Goal: Check status

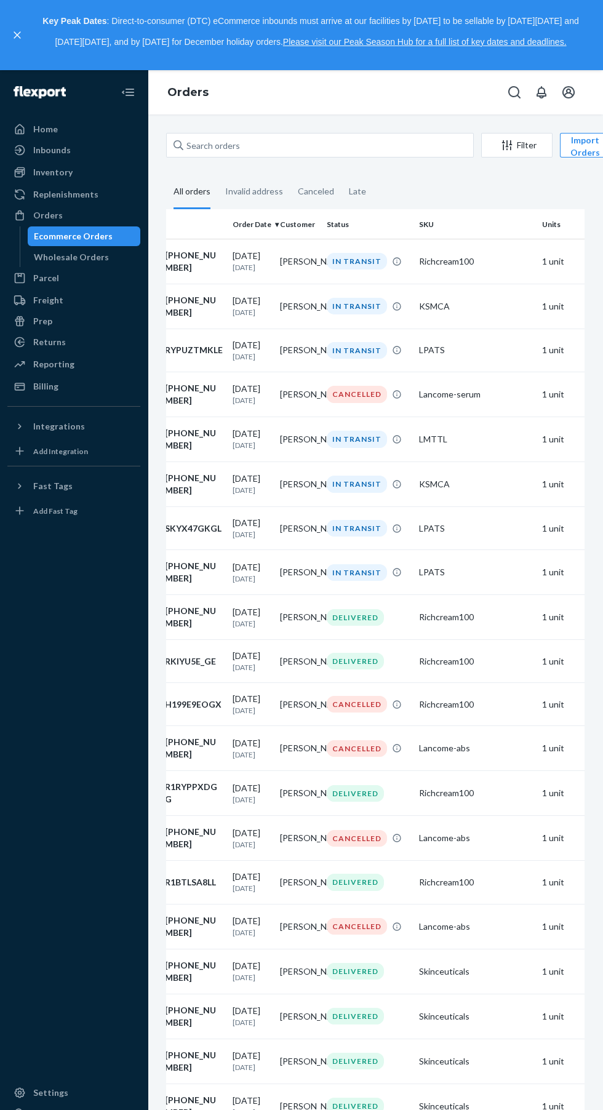
scroll to position [0, 29]
click at [522, 149] on div "Filter" at bounding box center [517, 145] width 70 height 12
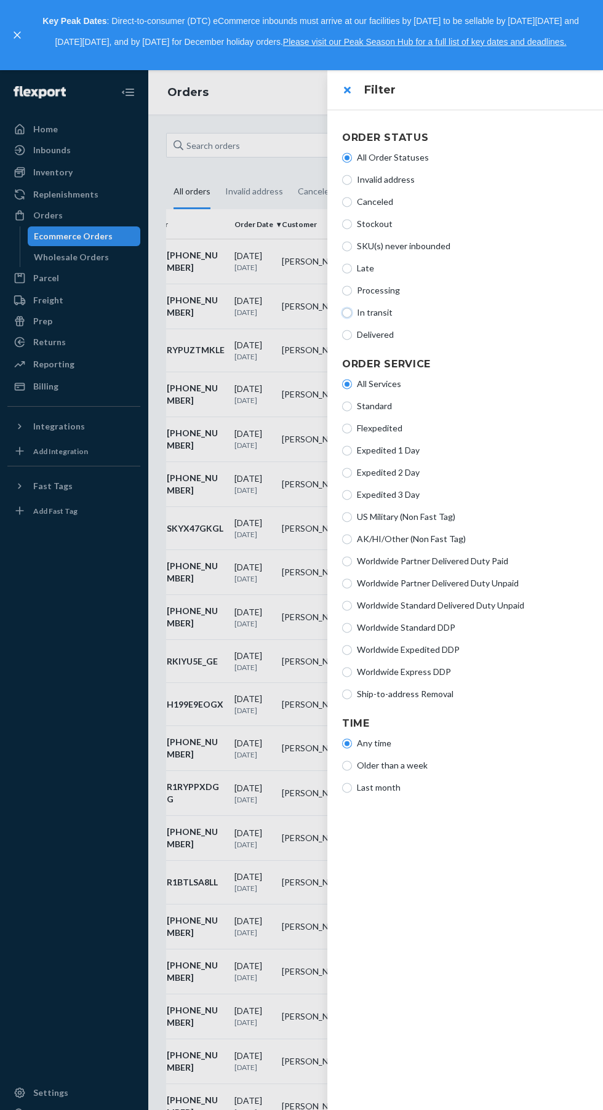
click at [347, 312] on input "In transit" at bounding box center [347, 313] width 10 height 10
radio input "true"
radio input "false"
click at [63, 845] on div at bounding box center [301, 590] width 603 height 1040
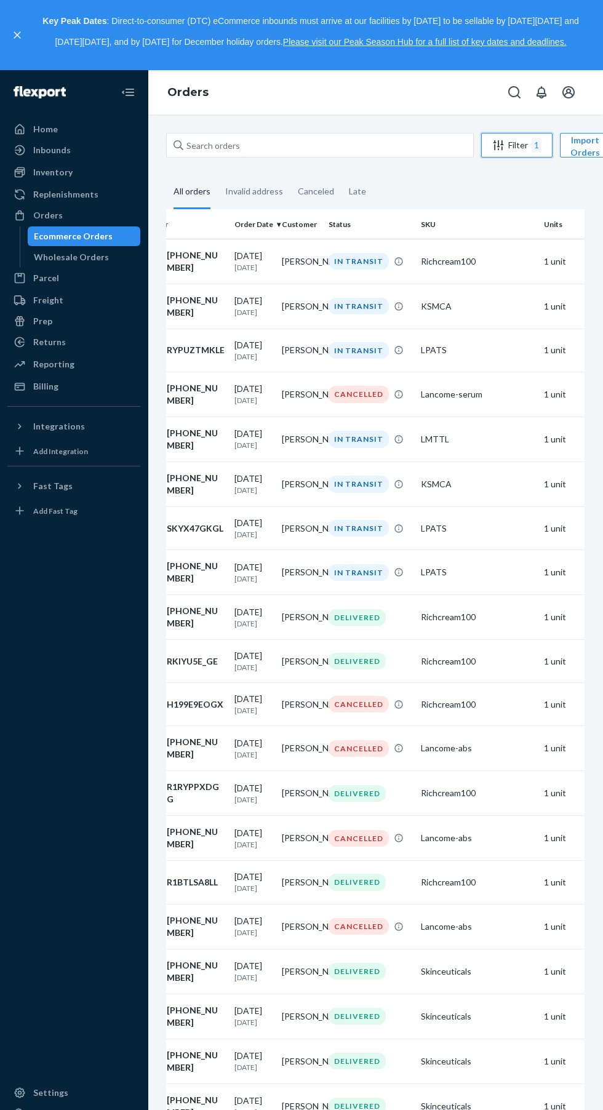
click at [506, 152] on div "Filter 1" at bounding box center [517, 145] width 70 height 15
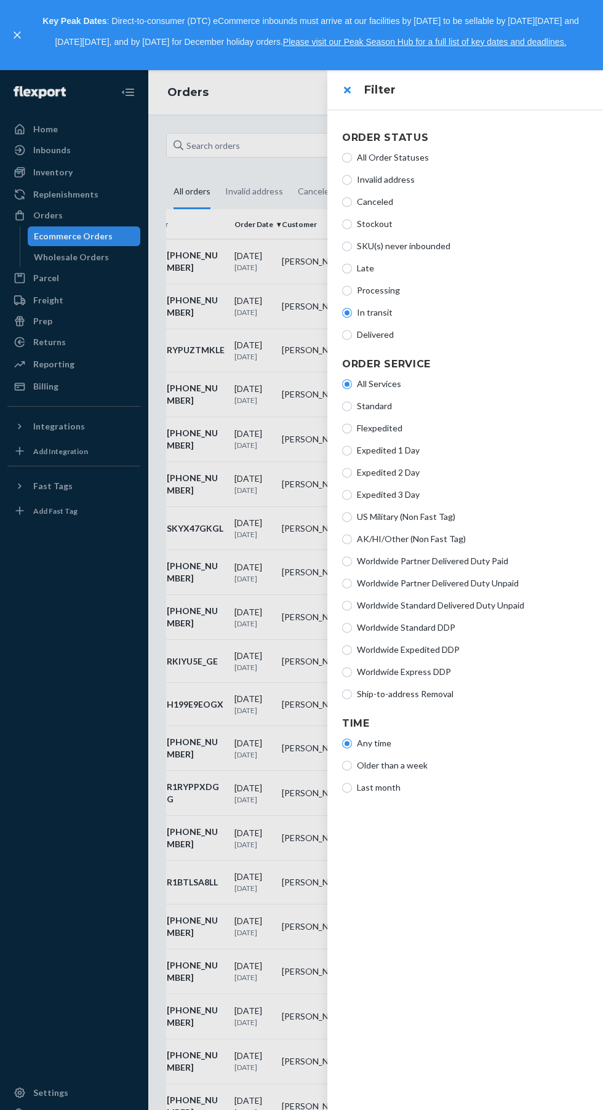
click at [88, 779] on div at bounding box center [301, 590] width 603 height 1040
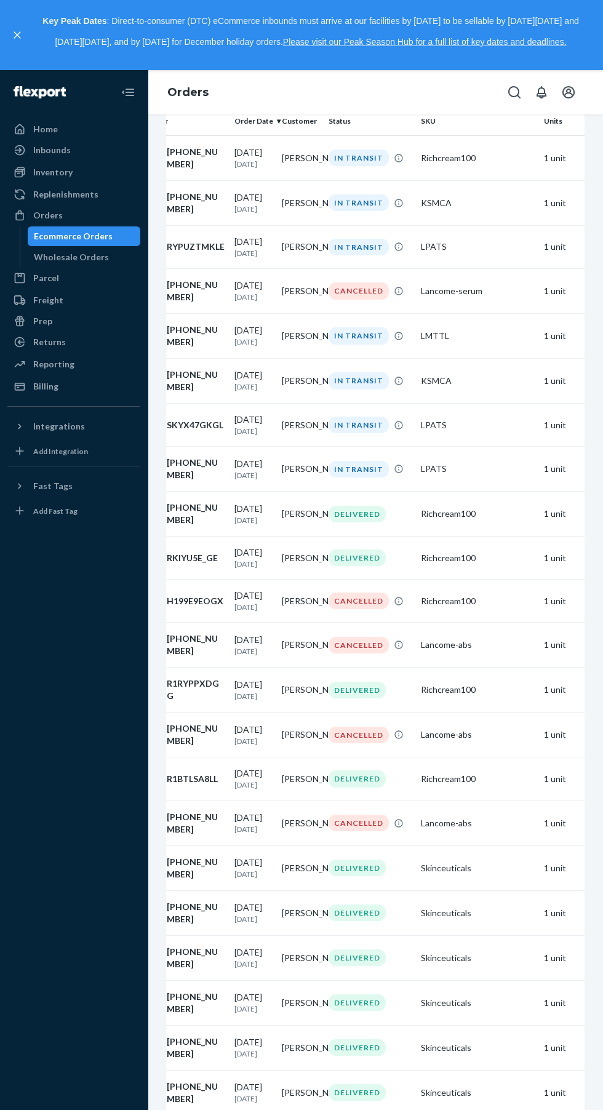
scroll to position [0, 0]
